Goal: Navigation & Orientation: Understand site structure

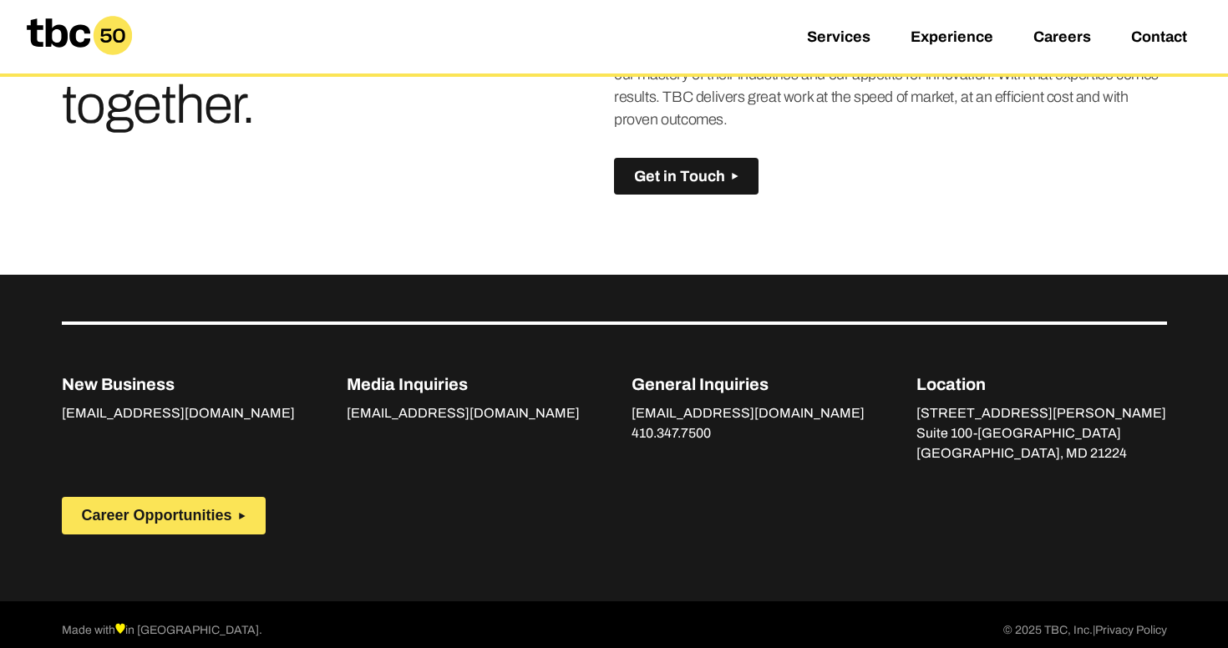
scroll to position [1221, 0]
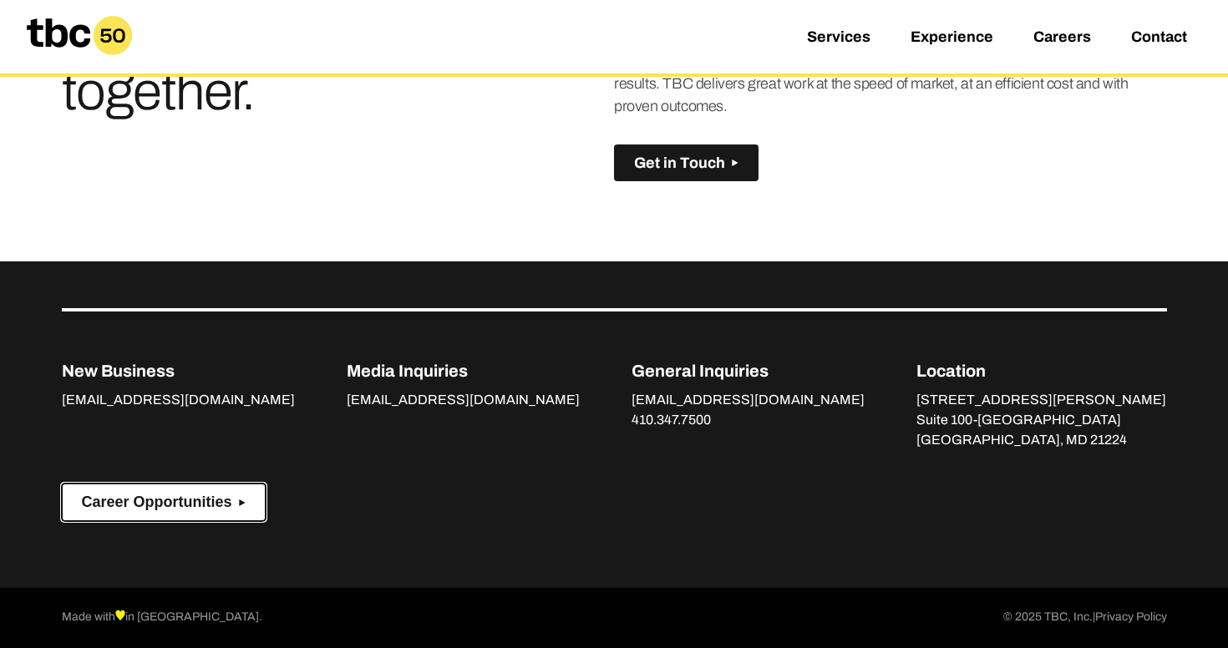
click at [185, 502] on span "Career Opportunities" at bounding box center [157, 503] width 150 height 18
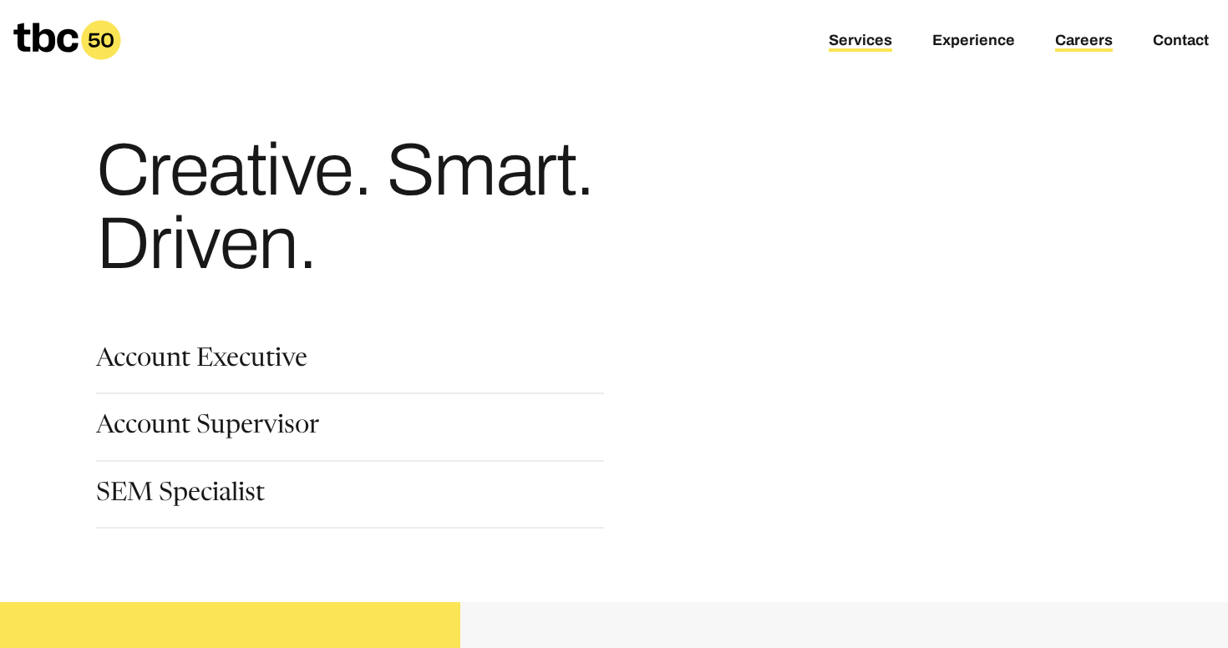
click at [864, 43] on link "Services" at bounding box center [860, 42] width 63 height 20
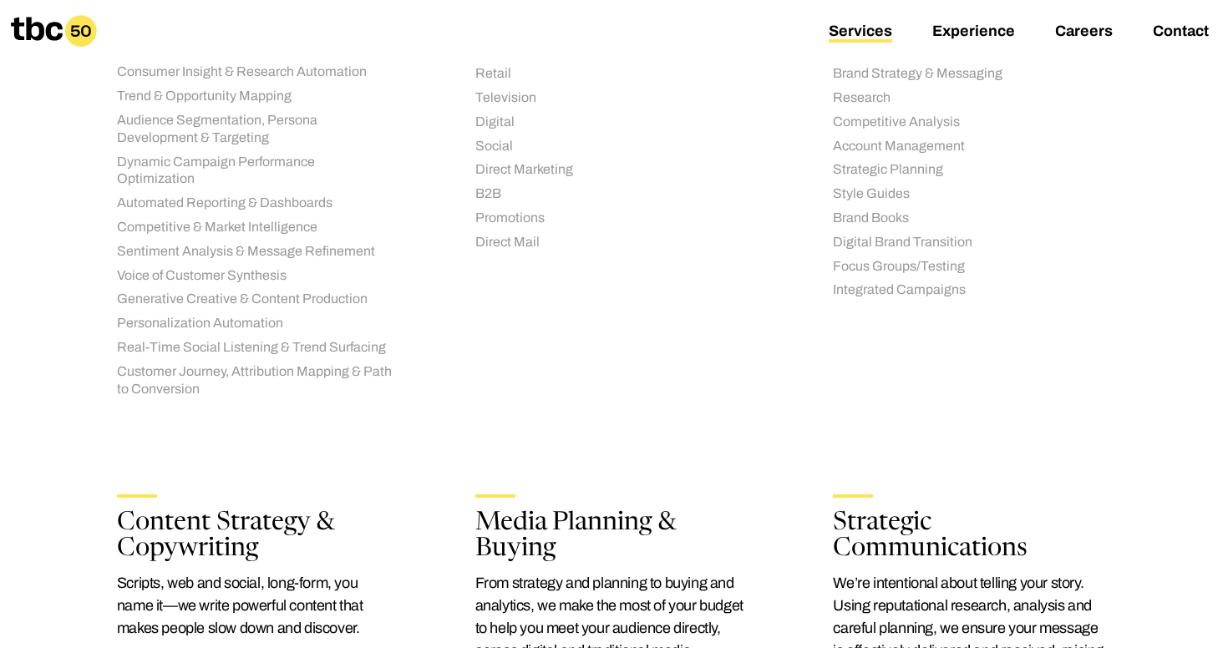
scroll to position [270, 0]
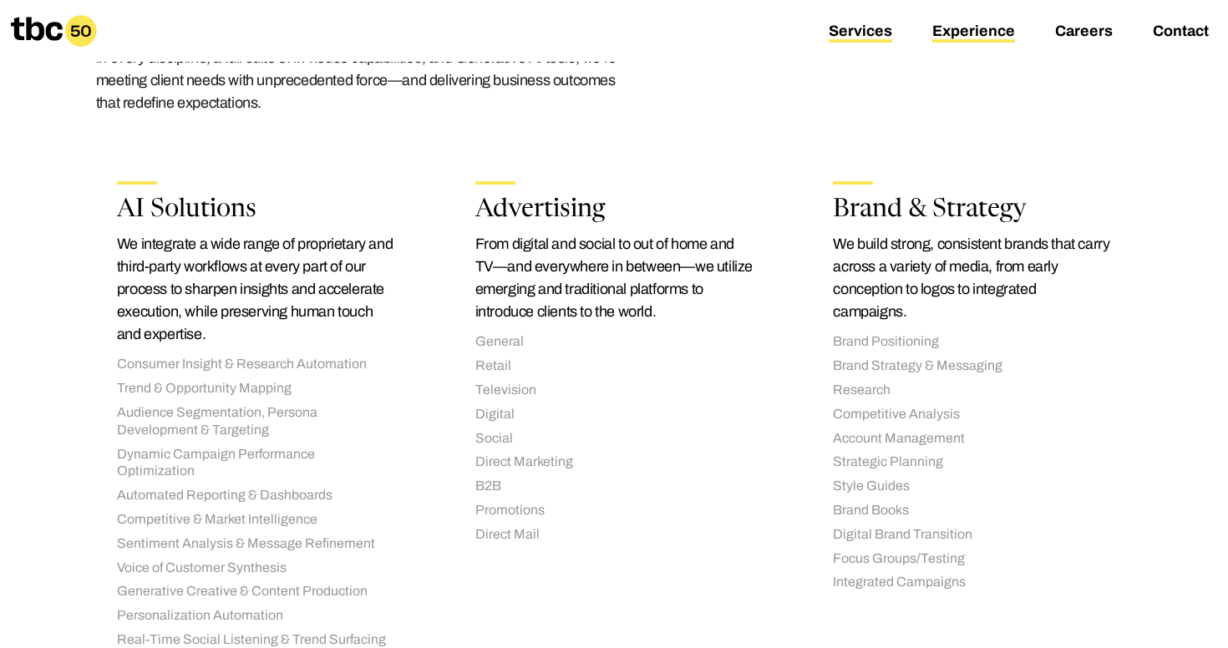
click at [999, 34] on link "Experience" at bounding box center [973, 33] width 83 height 20
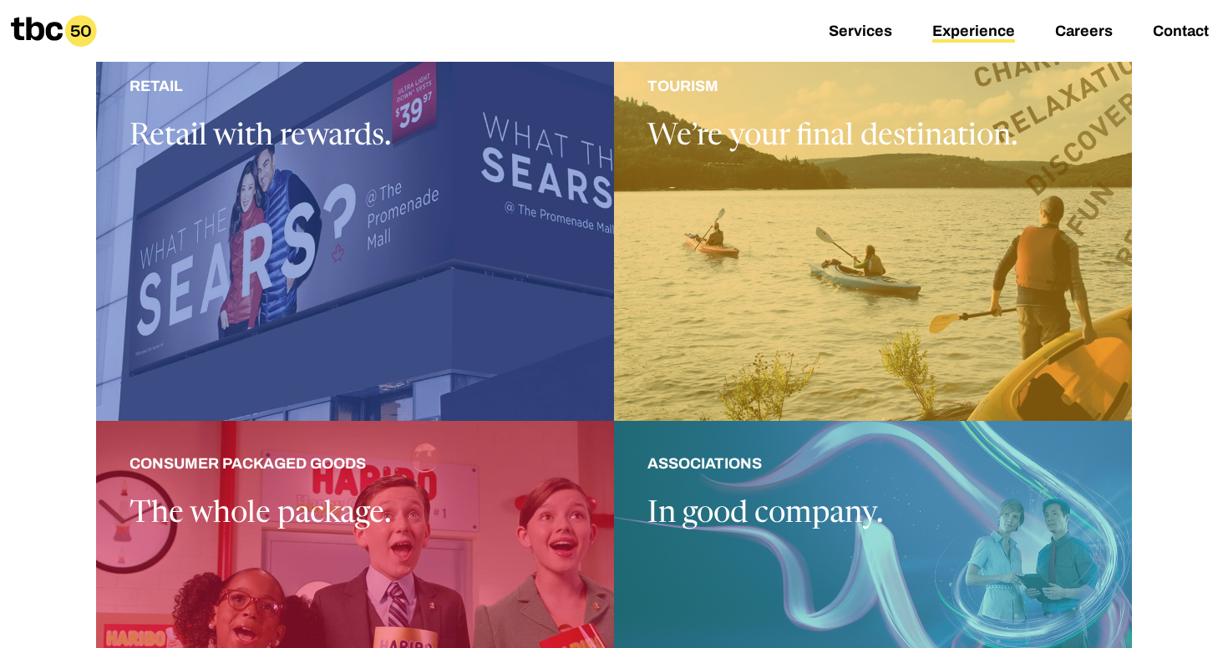
scroll to position [1493, 0]
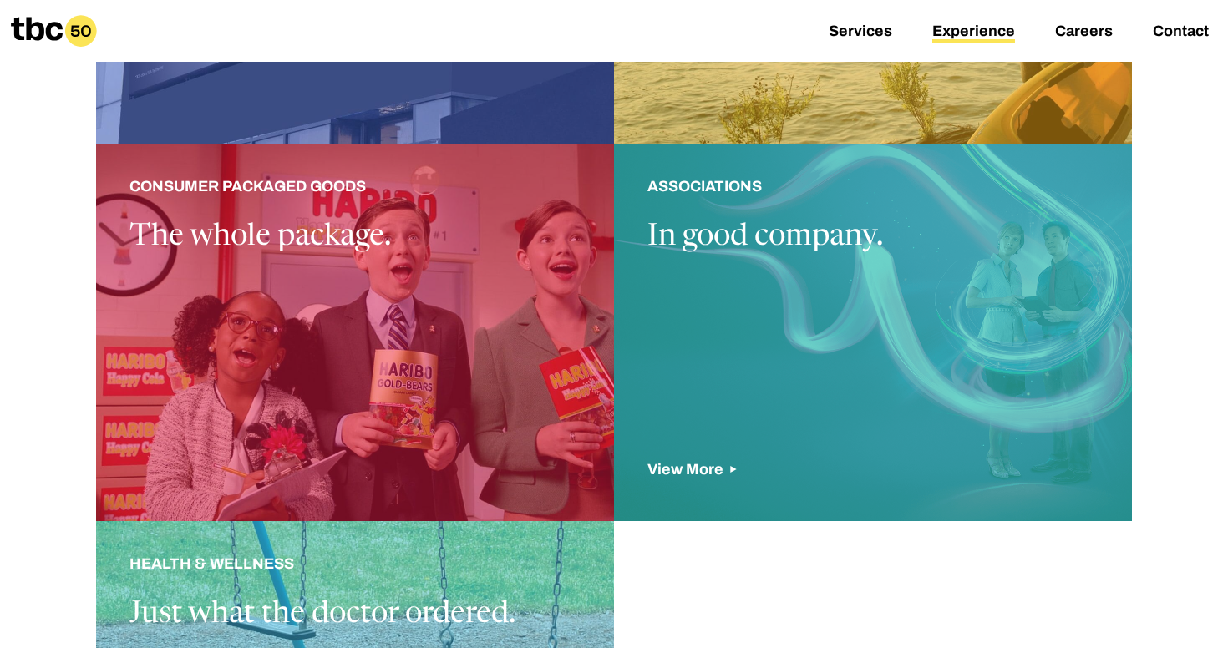
click at [841, 345] on div at bounding box center [873, 333] width 518 height 378
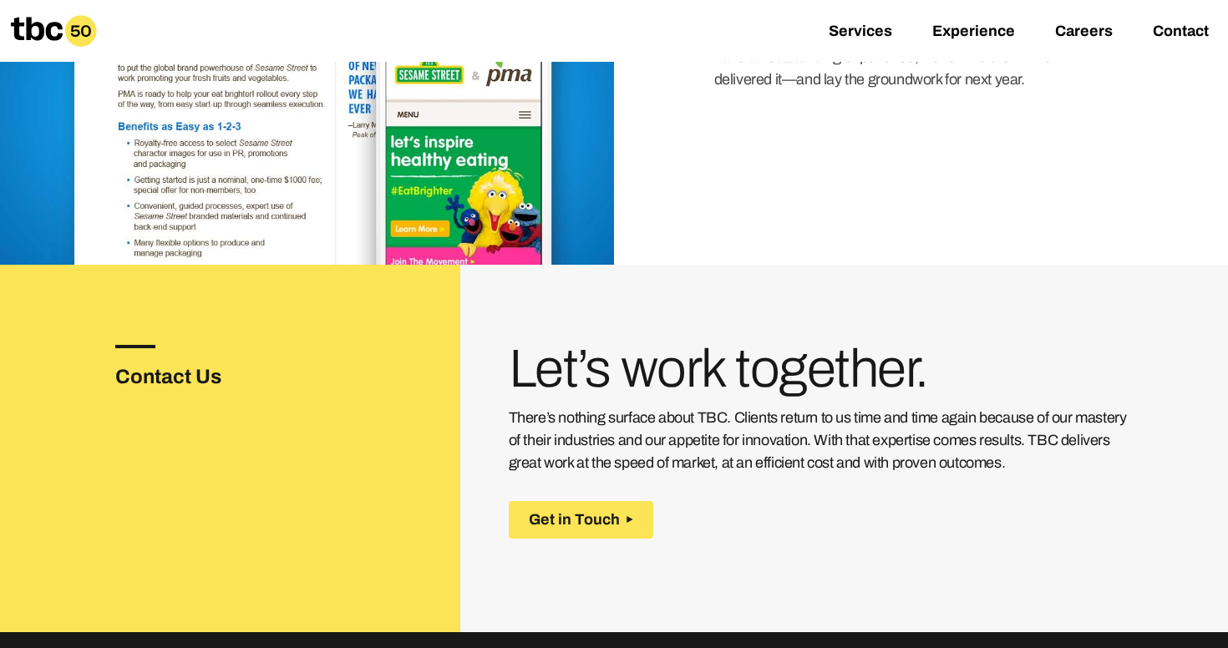
scroll to position [2508, 0]
